Goal: Task Accomplishment & Management: Manage account settings

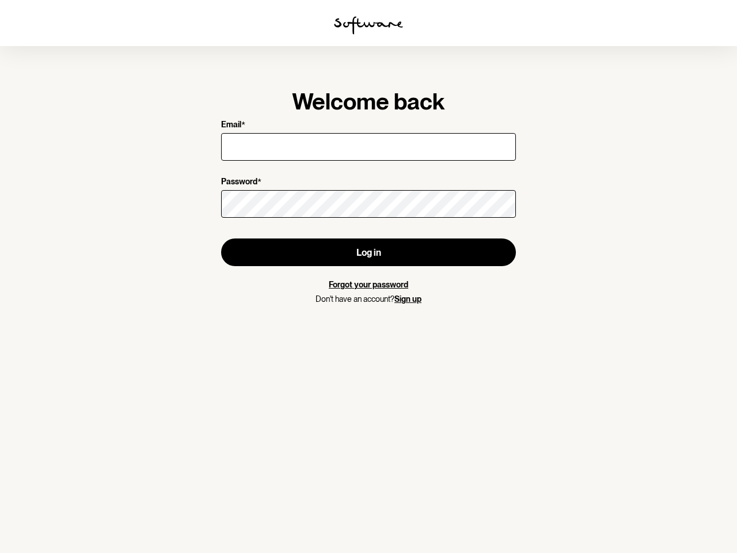
click at [369, 25] on img at bounding box center [368, 25] width 69 height 18
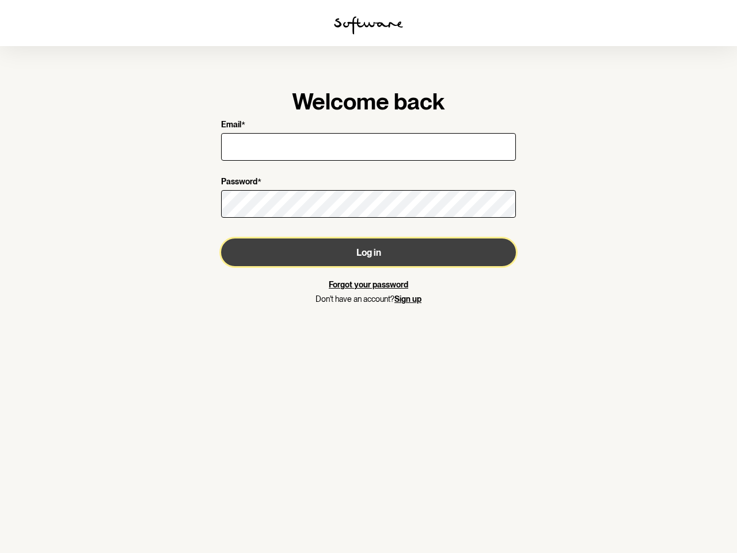
click at [369, 252] on button "Log in" at bounding box center [368, 252] width 295 height 28
